Goal: Information Seeking & Learning: Learn about a topic

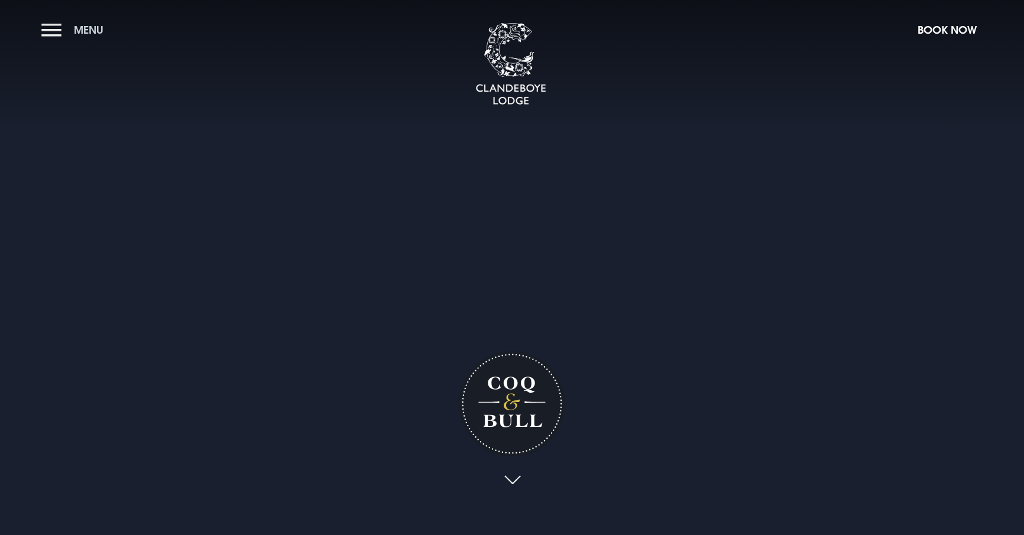
click at [50, 34] on button "Menu" at bounding box center [75, 29] width 68 height 25
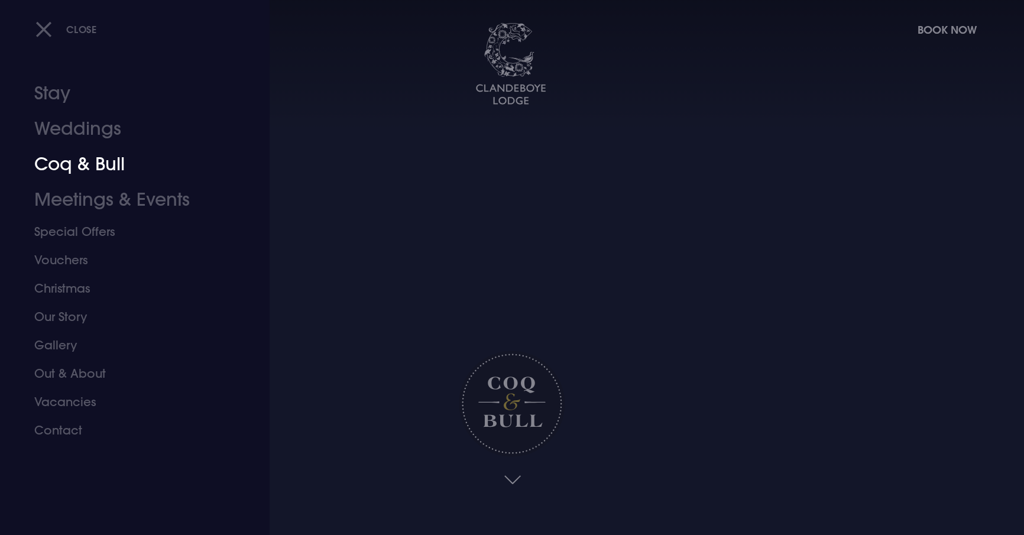
click at [51, 179] on link "Coq & Bull" at bounding box center [127, 164] width 187 height 35
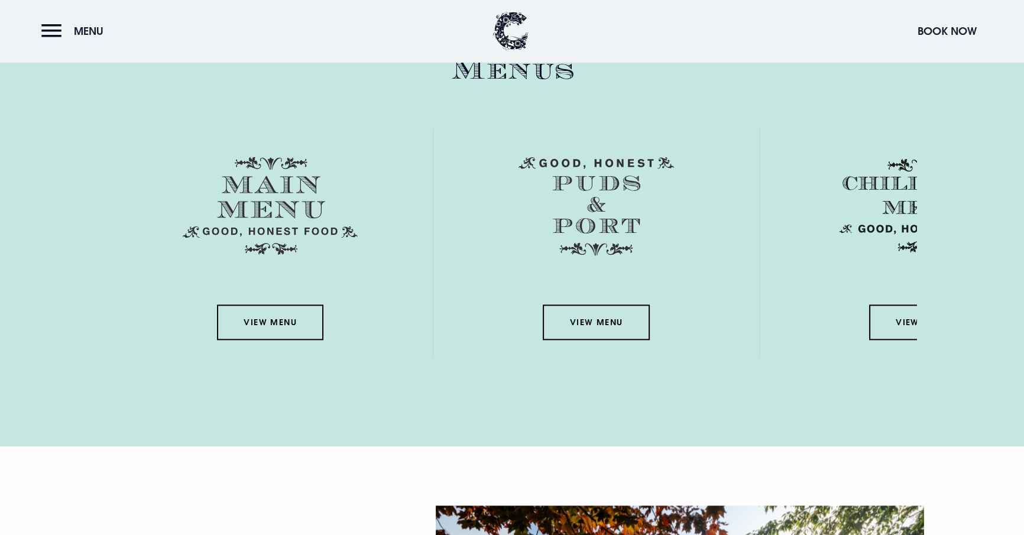
scroll to position [1743, 0]
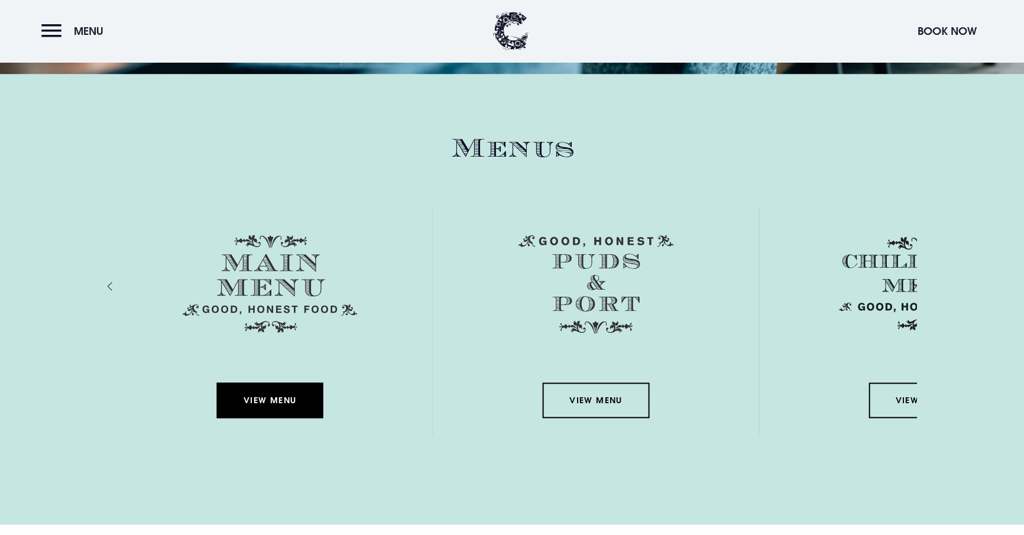
click at [216, 416] on link "View Menu" at bounding box center [269, 400] width 106 height 35
click at [216, 415] on link "View Menu" at bounding box center [269, 400] width 106 height 35
click at [46, 28] on button "Menu" at bounding box center [75, 30] width 68 height 25
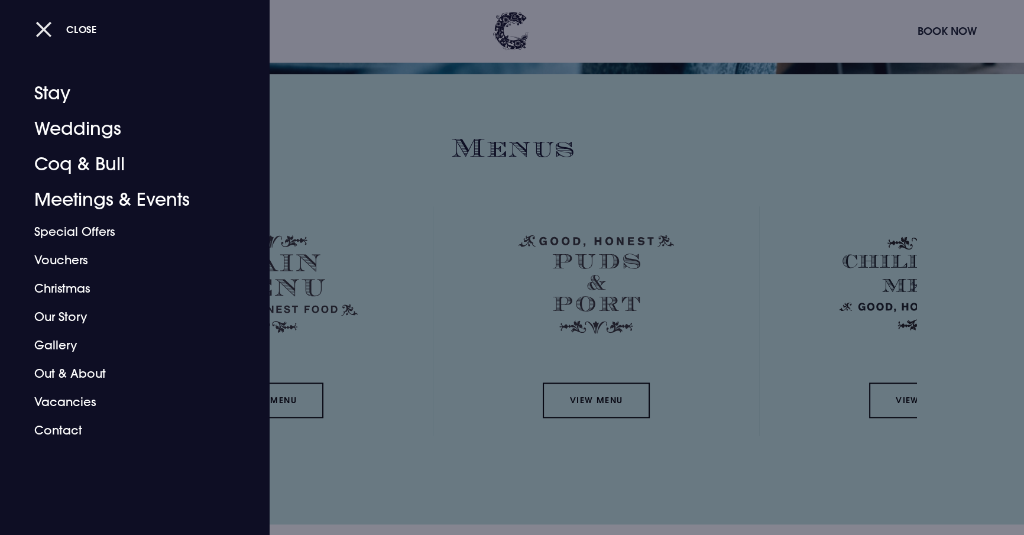
click at [47, 28] on button "Close" at bounding box center [66, 29] width 62 height 24
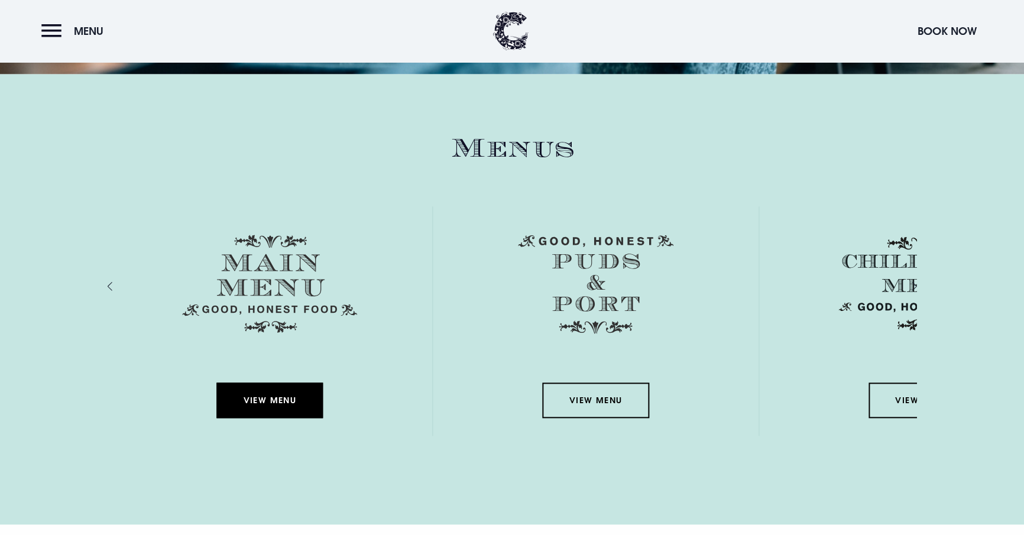
click at [216, 415] on link "View Menu" at bounding box center [269, 400] width 106 height 35
click at [217, 416] on link "View Menu" at bounding box center [270, 400] width 106 height 35
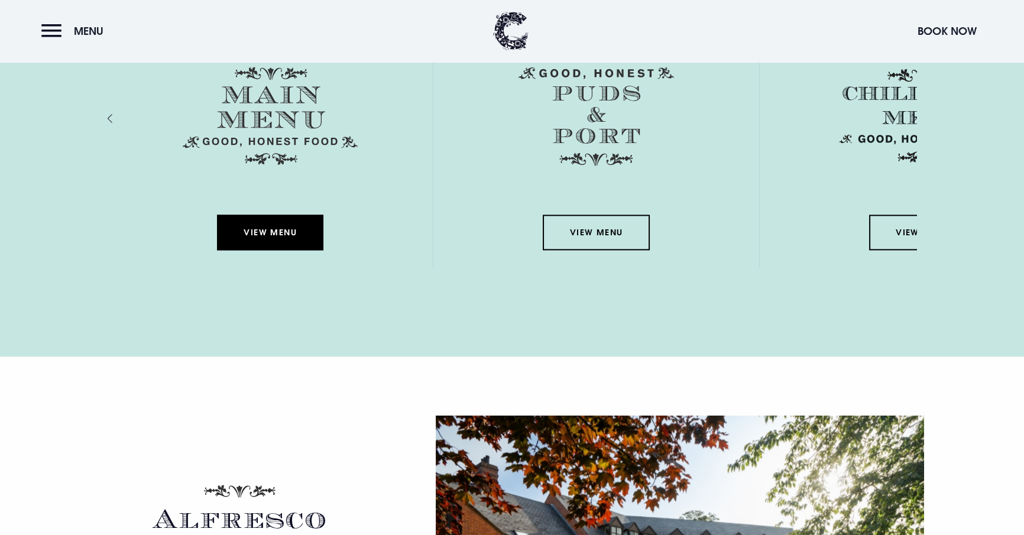
scroll to position [1918, 0]
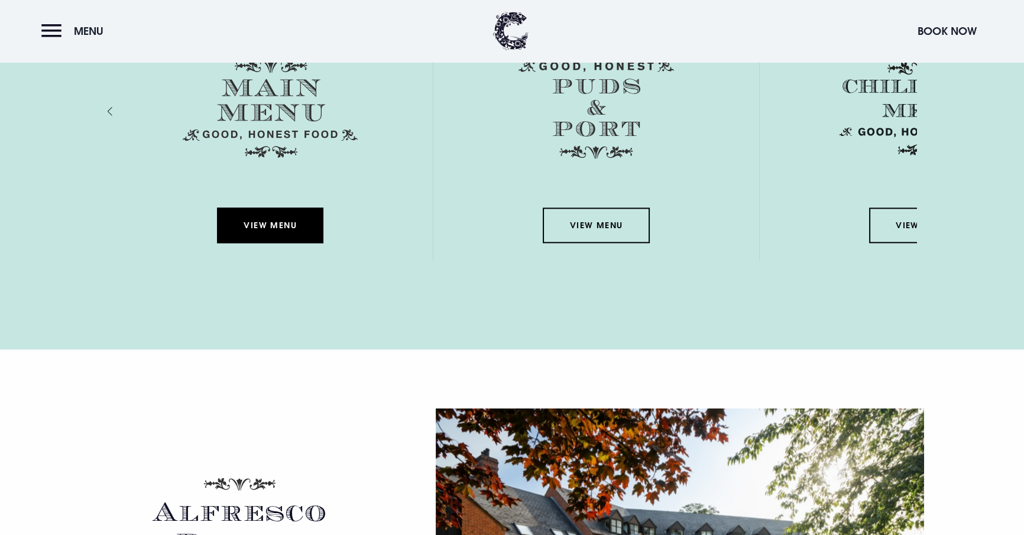
click at [217, 239] on link "View Menu" at bounding box center [270, 225] width 106 height 35
click at [216, 239] on link "View Menu" at bounding box center [269, 225] width 106 height 35
click at [183, 131] on img at bounding box center [270, 109] width 175 height 98
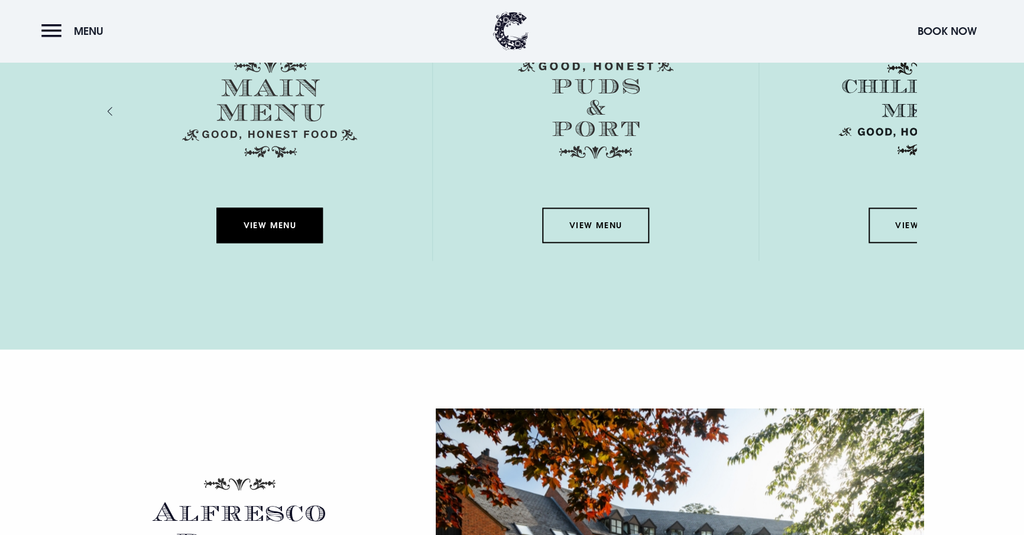
click at [216, 236] on link "View Menu" at bounding box center [269, 225] width 106 height 35
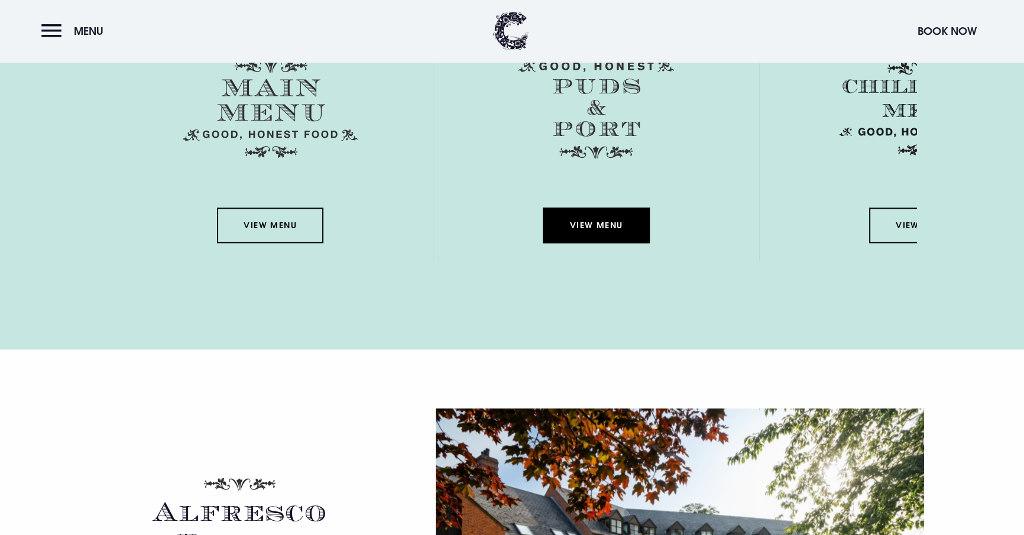
click at [543, 235] on link "View Menu" at bounding box center [596, 225] width 106 height 35
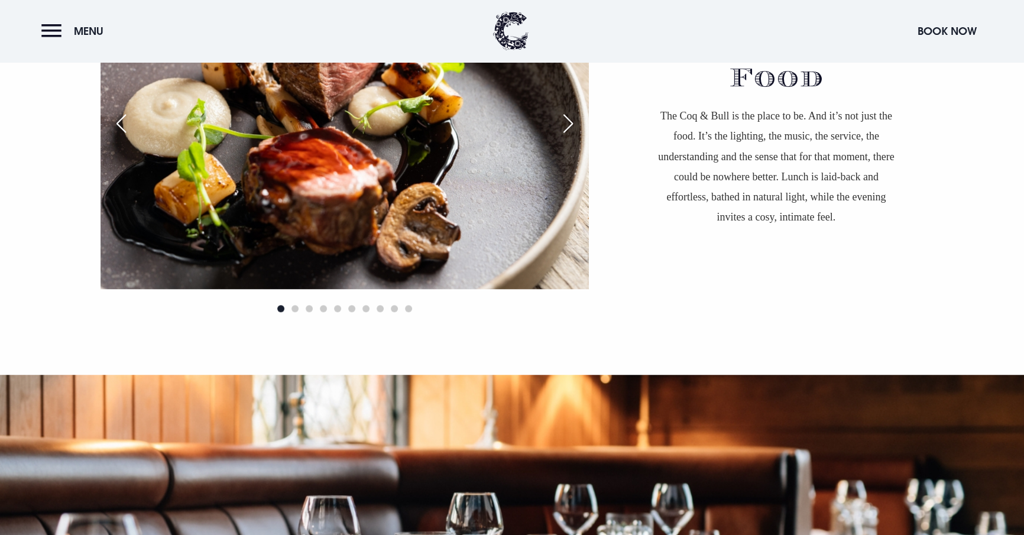
scroll to position [991, 0]
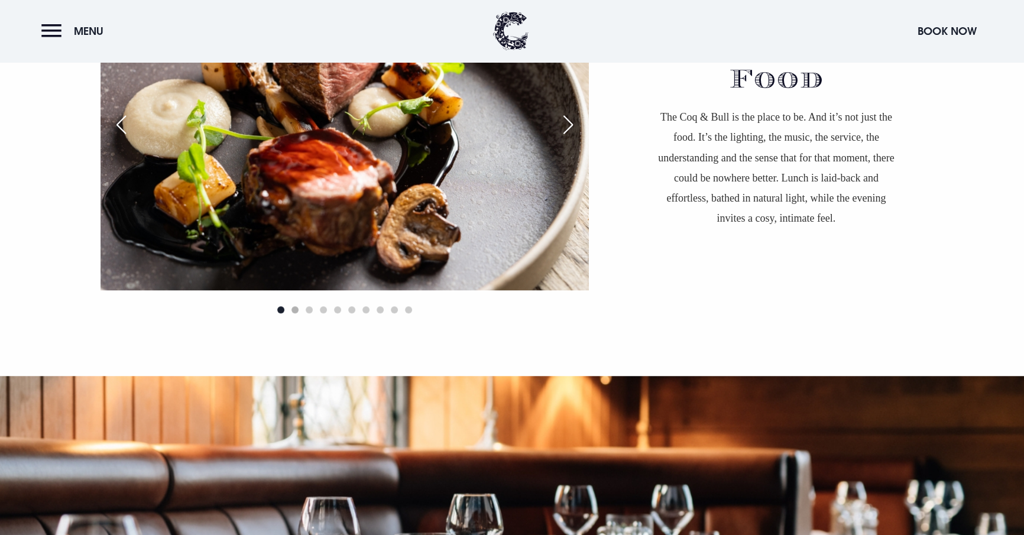
click at [292, 309] on span "Go to slide 2" at bounding box center [295, 309] width 7 height 7
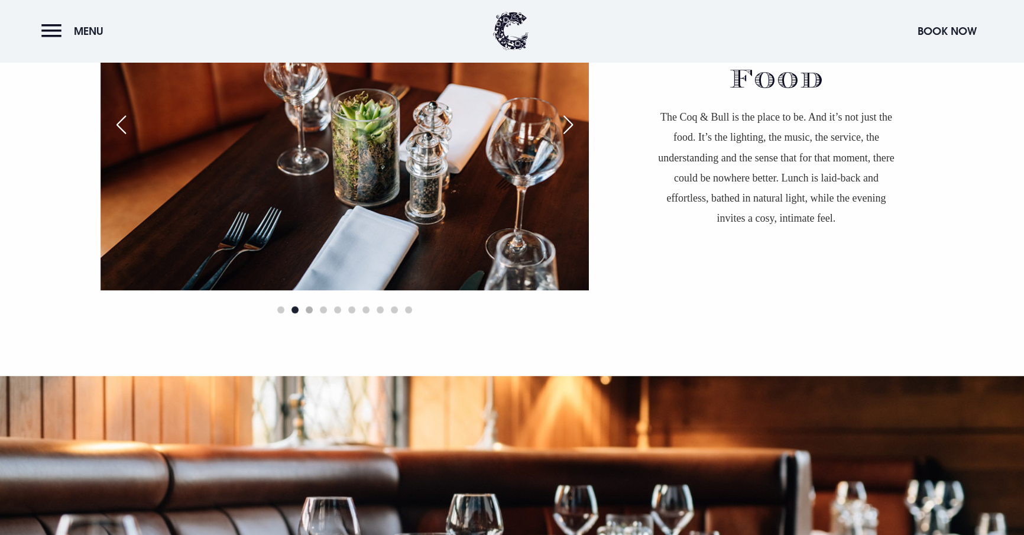
click at [306, 306] on span "Go to slide 3" at bounding box center [309, 309] width 7 height 7
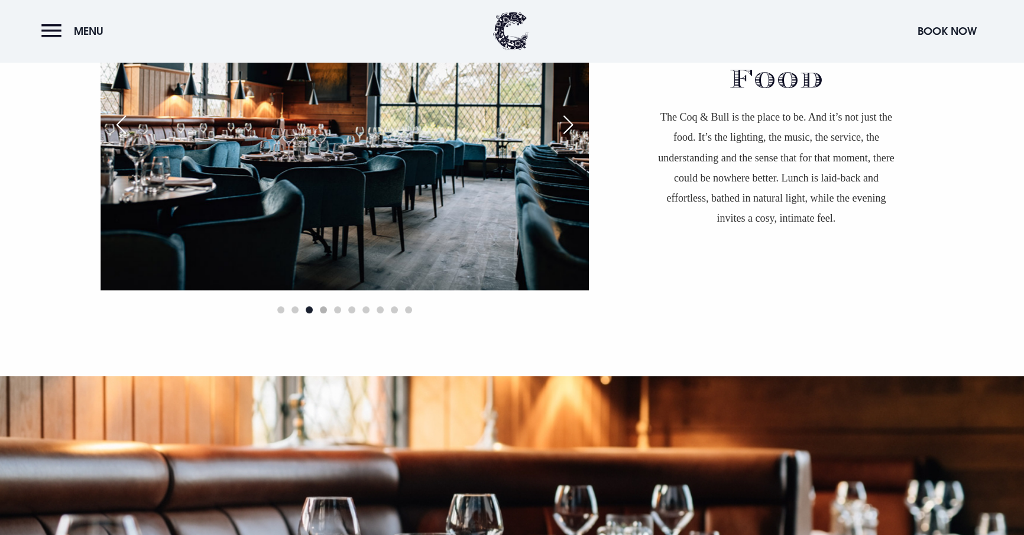
click at [320, 308] on span "Go to slide 4" at bounding box center [323, 309] width 7 height 7
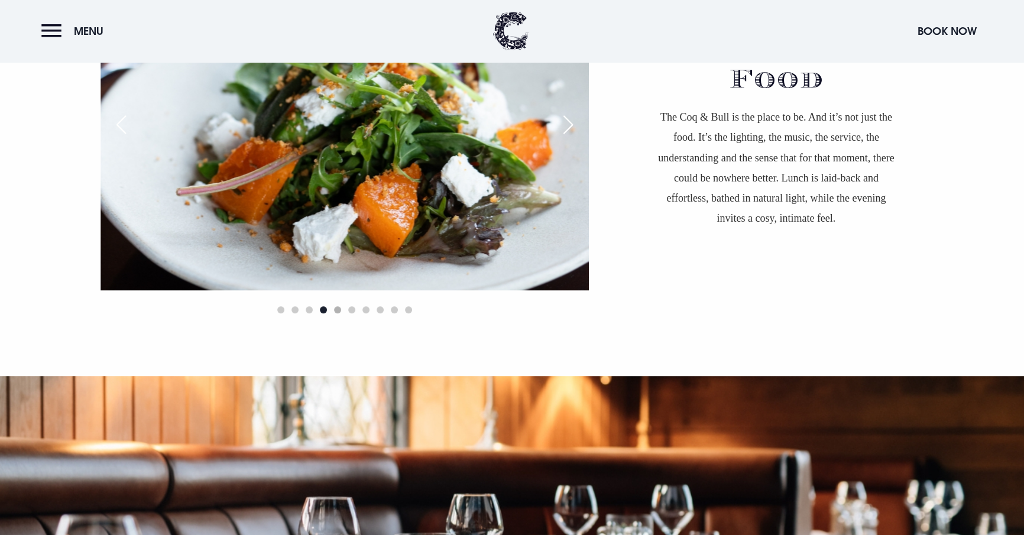
click at [334, 308] on span "Go to slide 5" at bounding box center [337, 309] width 7 height 7
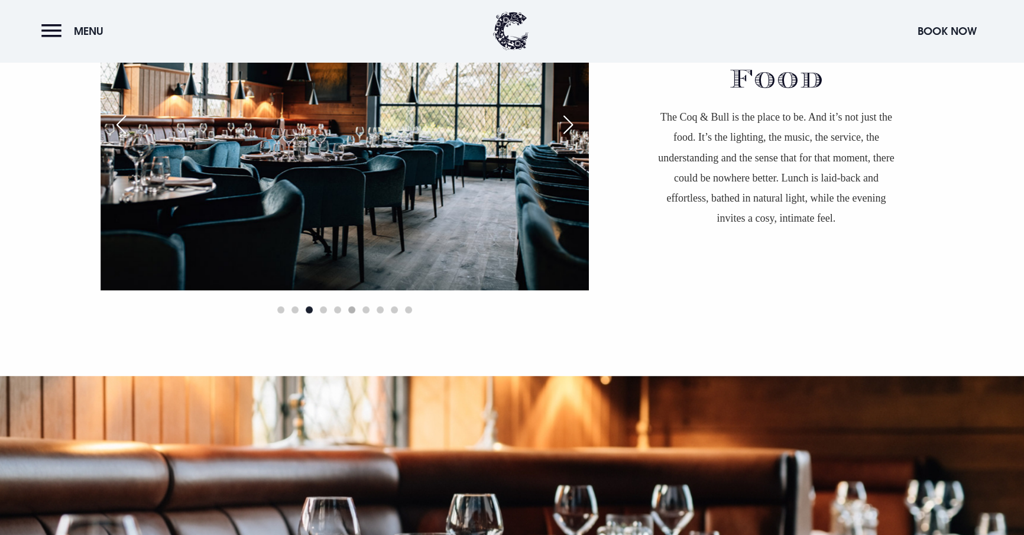
click at [348, 308] on span "Go to slide 6" at bounding box center [351, 309] width 7 height 7
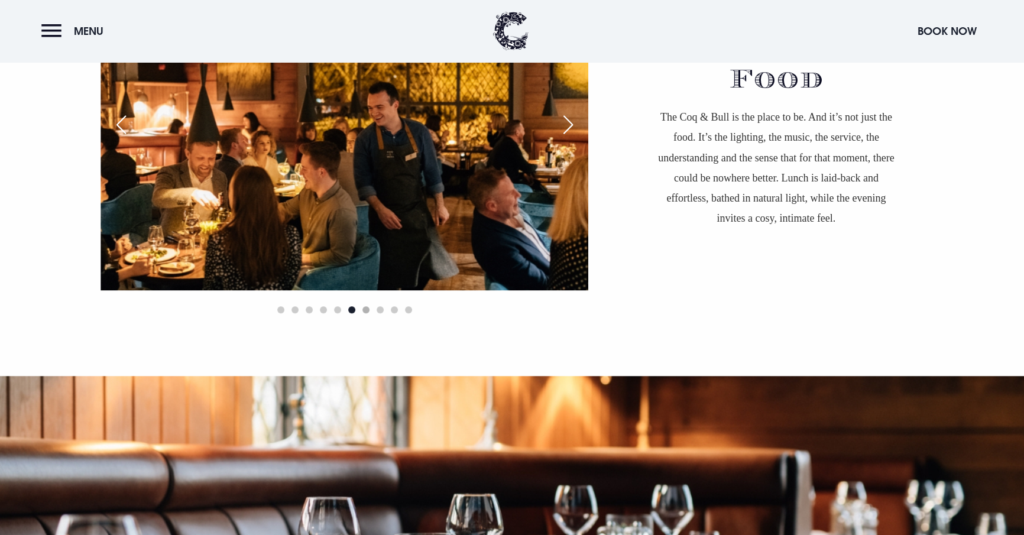
click at [363, 308] on span "Go to slide 7" at bounding box center [366, 309] width 7 height 7
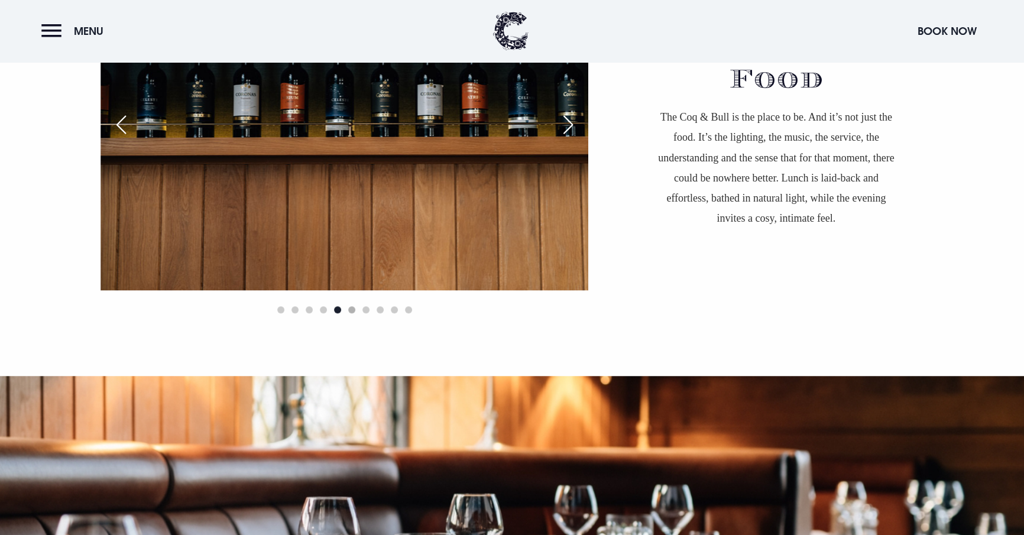
click at [348, 306] on span "Go to slide 6" at bounding box center [351, 309] width 7 height 7
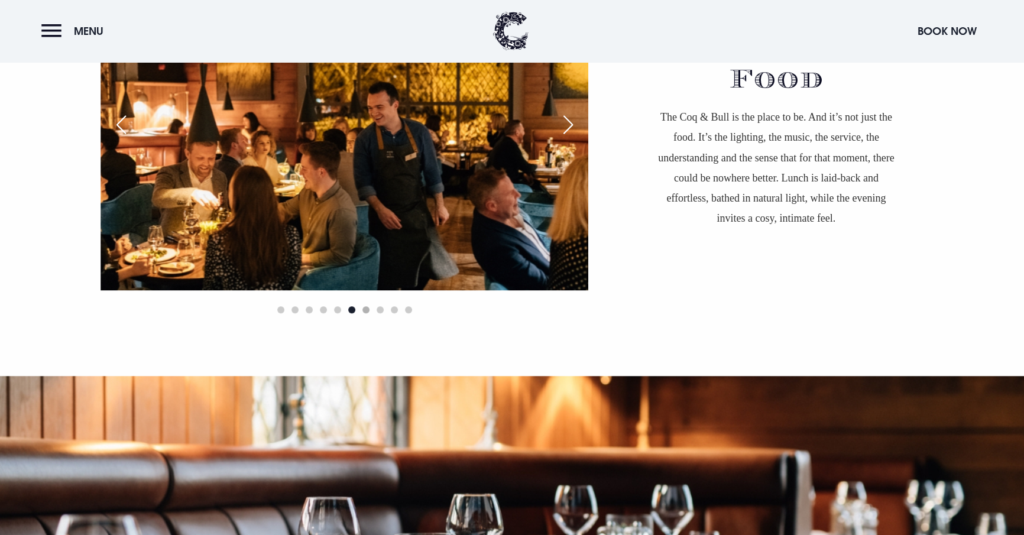
click at [363, 306] on span "Go to slide 7" at bounding box center [366, 309] width 7 height 7
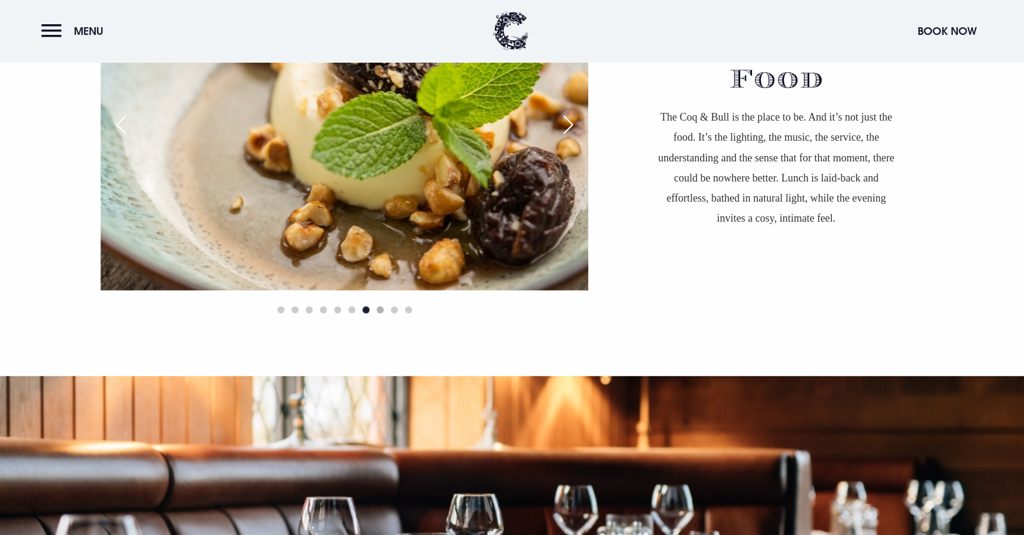
click at [377, 306] on span "Go to slide 8" at bounding box center [380, 309] width 7 height 7
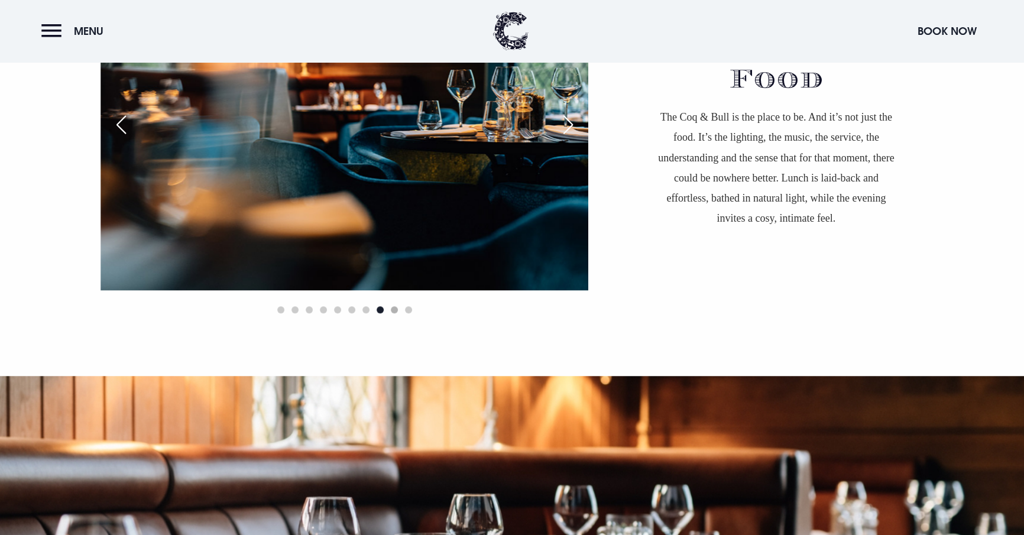
click at [391, 308] on span "Go to slide 9" at bounding box center [394, 309] width 7 height 7
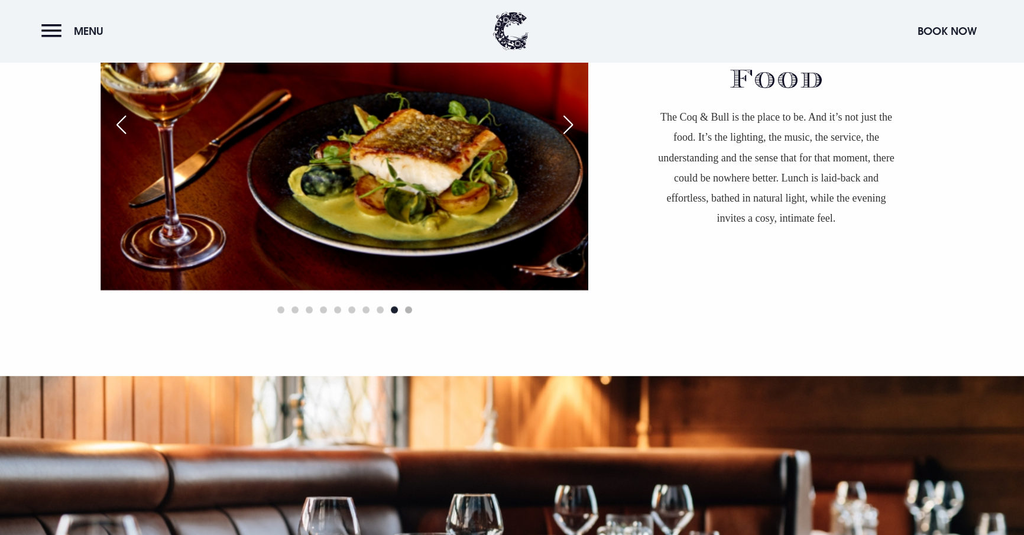
click at [405, 308] on span "Go to slide 10" at bounding box center [408, 309] width 7 height 7
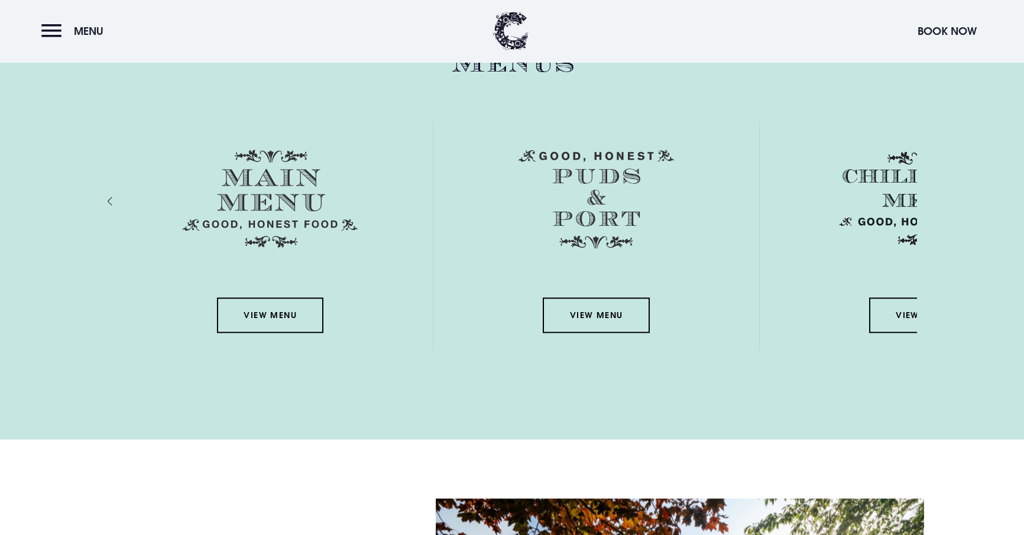
scroll to position [1832, 0]
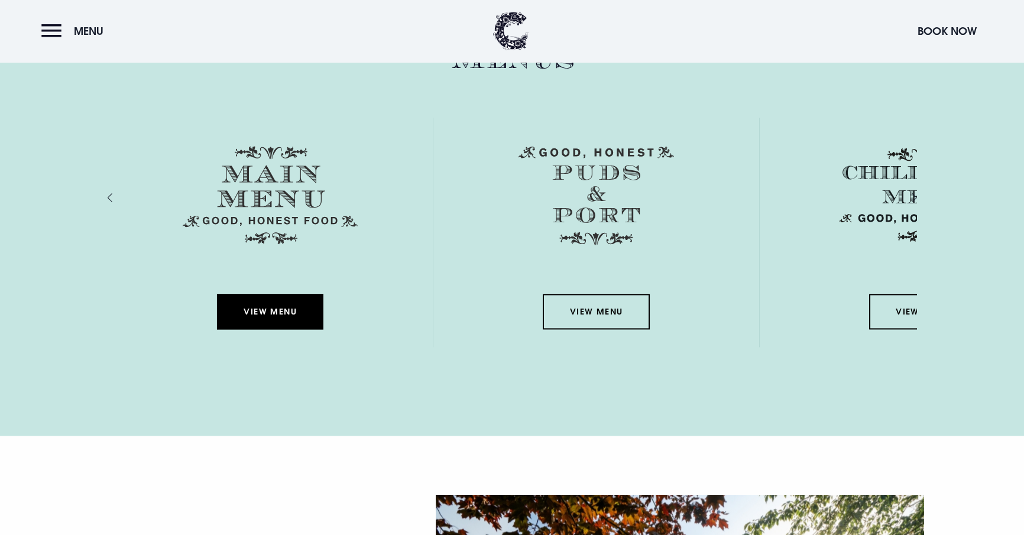
click at [217, 324] on link "View Menu" at bounding box center [270, 311] width 106 height 35
